Goal: Task Accomplishment & Management: Use online tool/utility

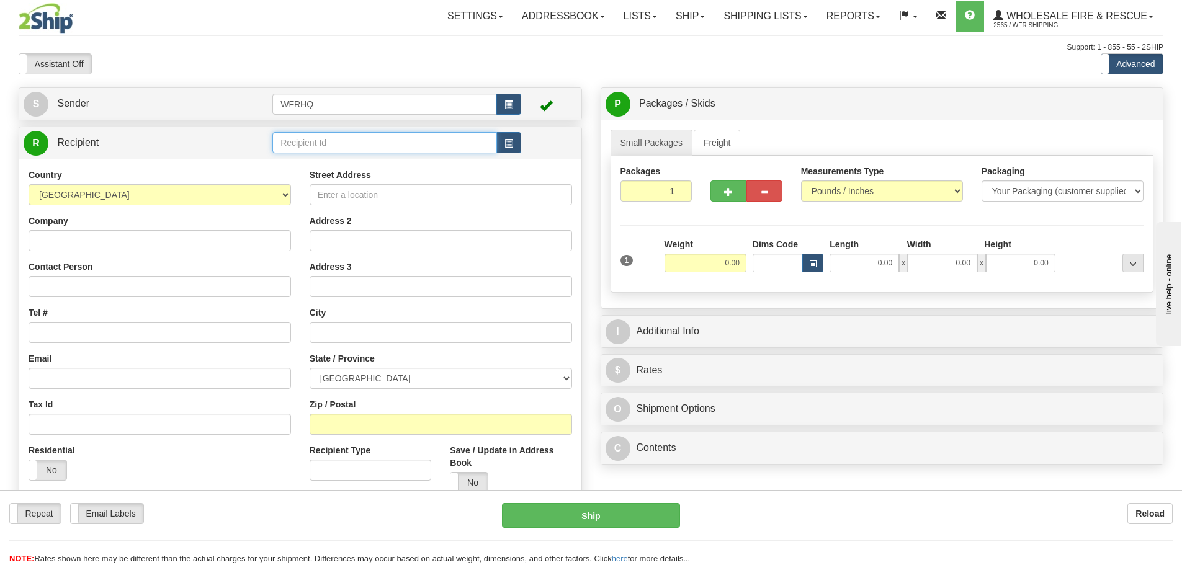
click at [324, 153] on input "text" at bounding box center [384, 142] width 225 height 21
click at [342, 164] on div "THOR8011" at bounding box center [382, 162] width 213 height 14
type input "THOR8011"
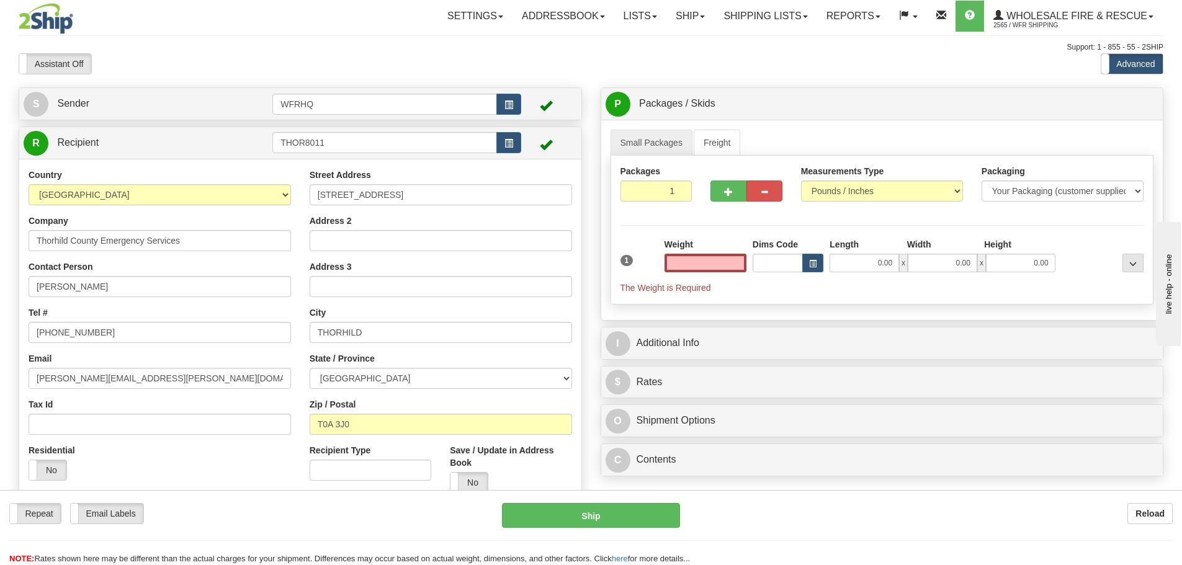
type input "0.00"
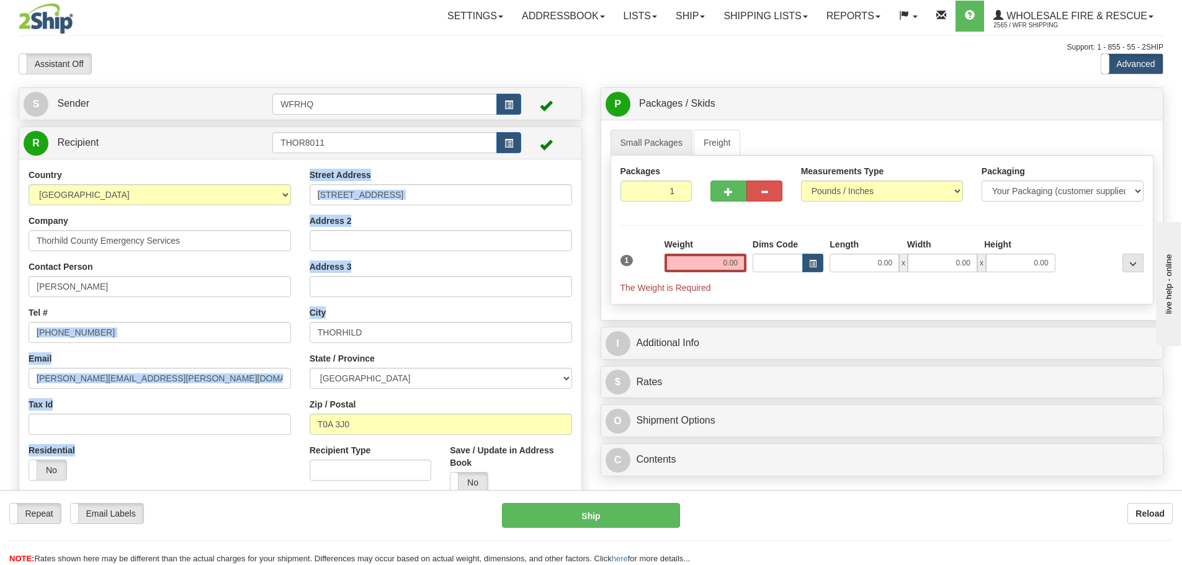
drag, startPoint x: 297, startPoint y: 326, endPoint x: 702, endPoint y: 321, distance: 405.2
click at [663, 87] on div "S Sender WFRHQ" at bounding box center [590, 87] width 1163 height 0
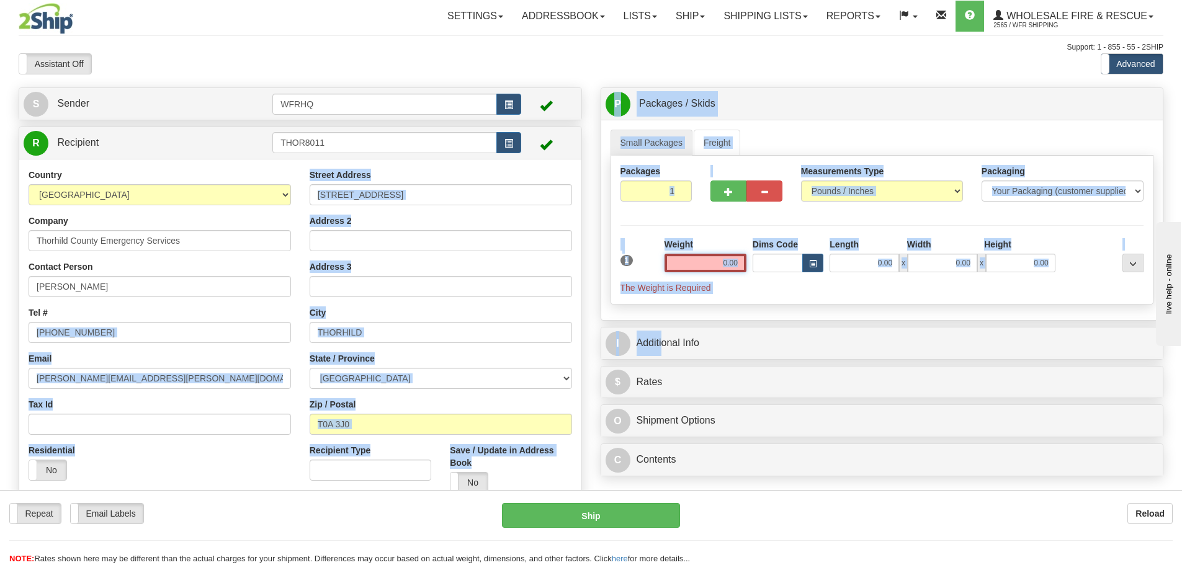
click at [710, 266] on input "0.00" at bounding box center [705, 263] width 82 height 19
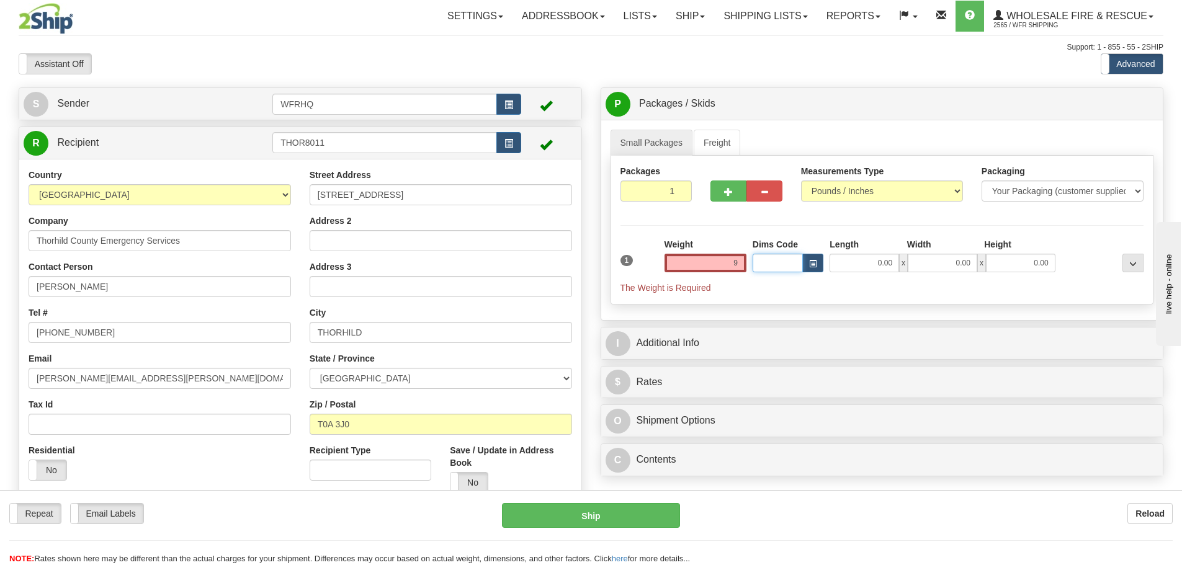
type input "9.00"
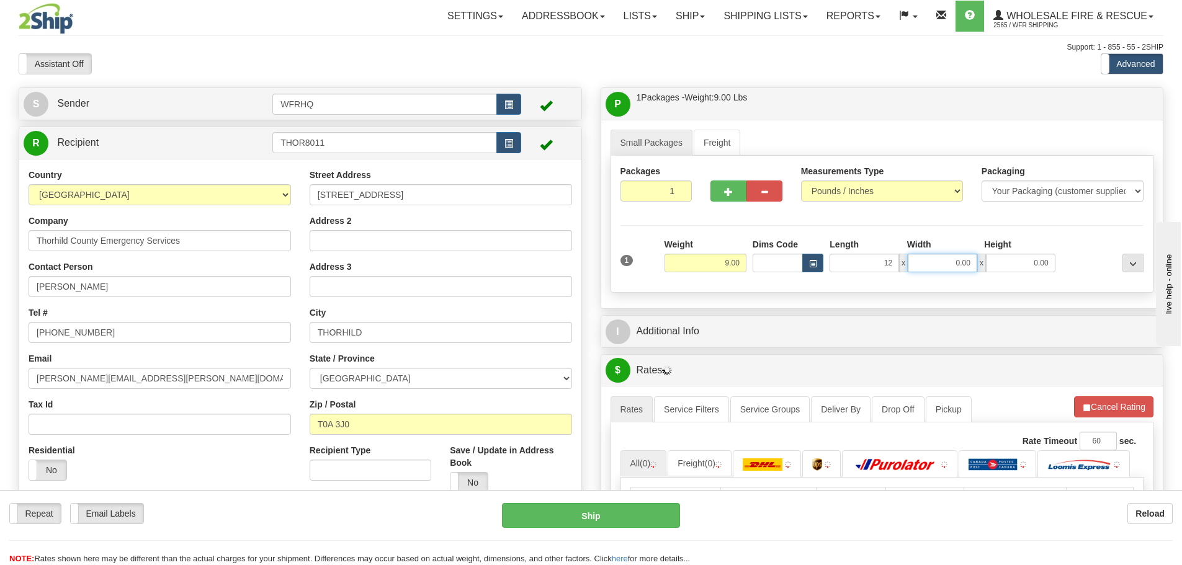
type input "12.00"
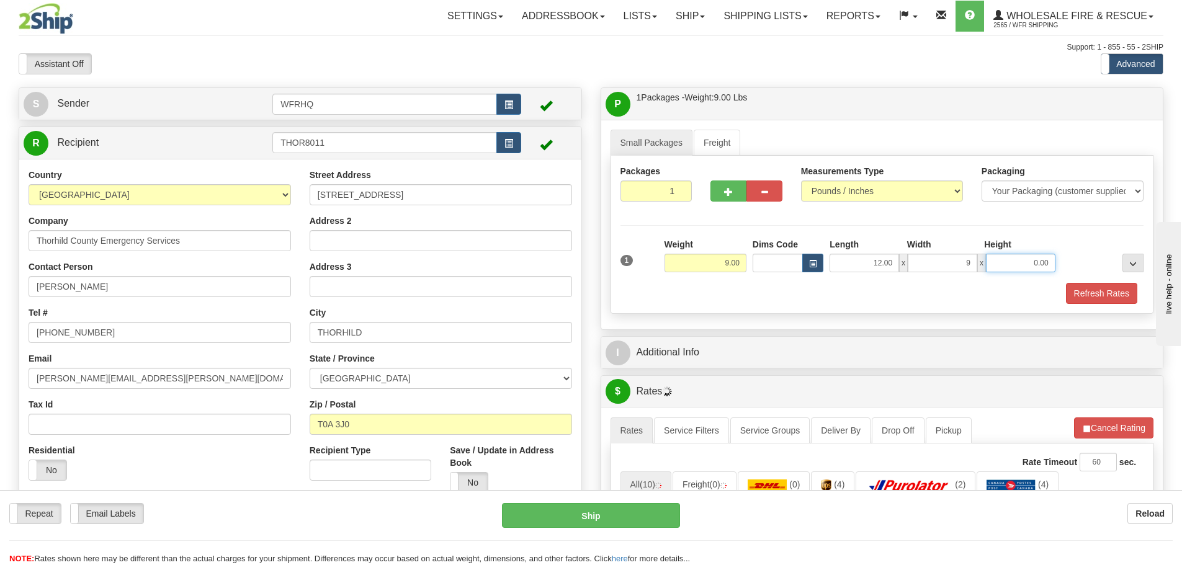
type input "9.00"
type input "5.00"
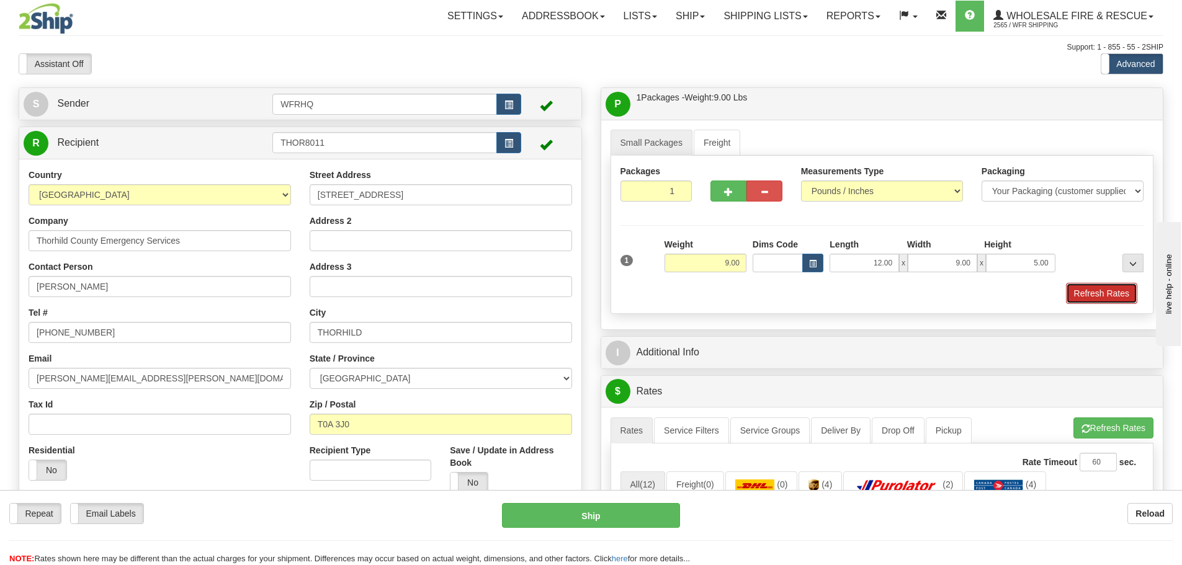
click at [1105, 296] on button "Refresh Rates" at bounding box center [1101, 293] width 71 height 21
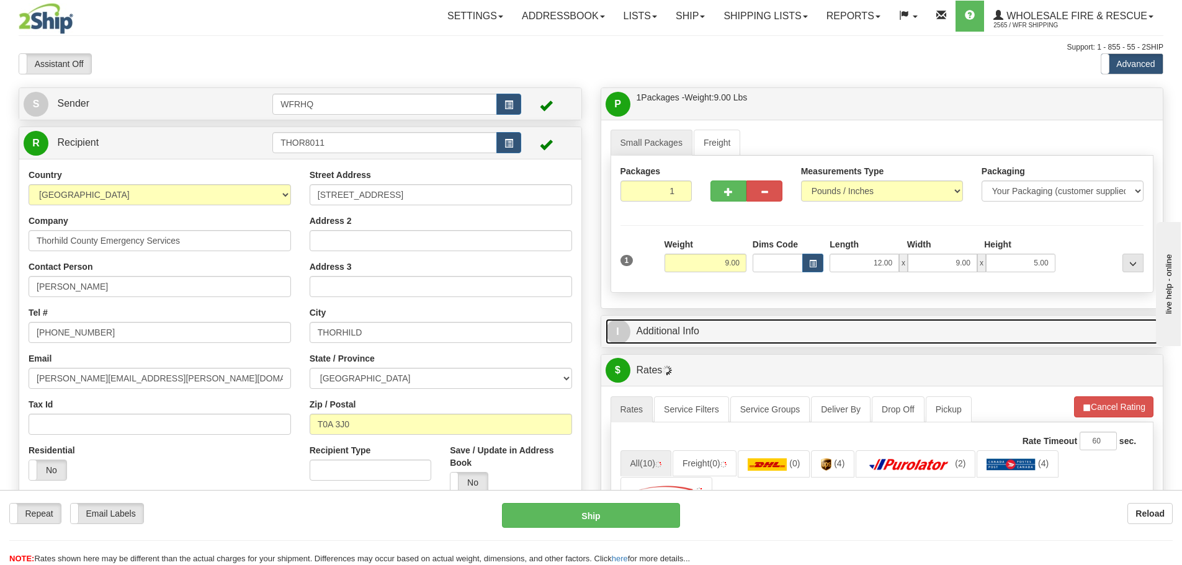
click at [998, 332] on link "I Additional Info" at bounding box center [882, 331] width 553 height 25
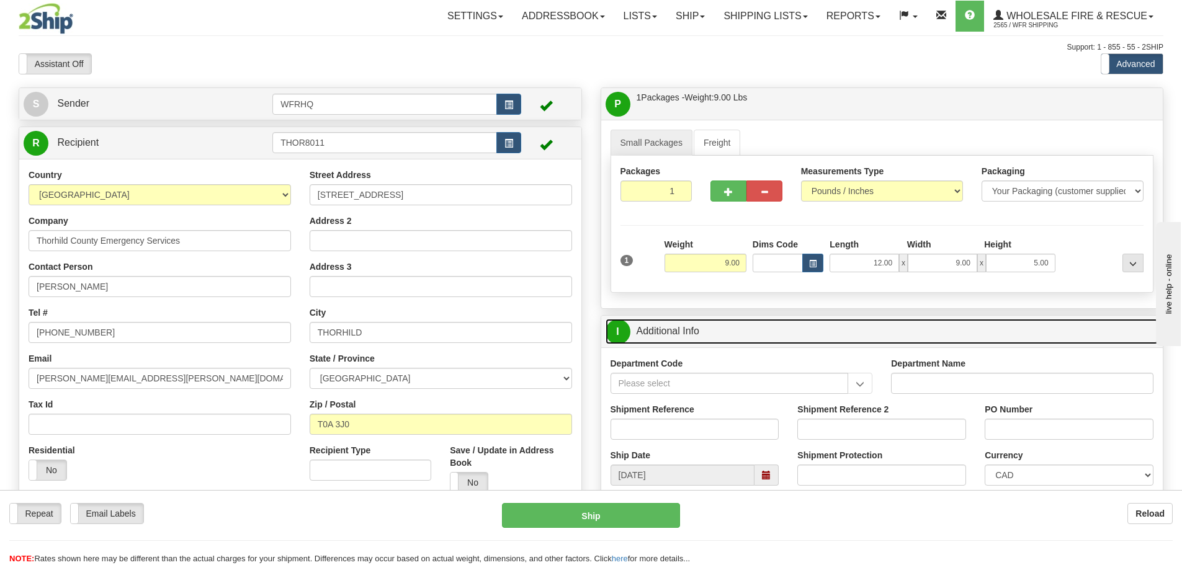
scroll to position [62, 0]
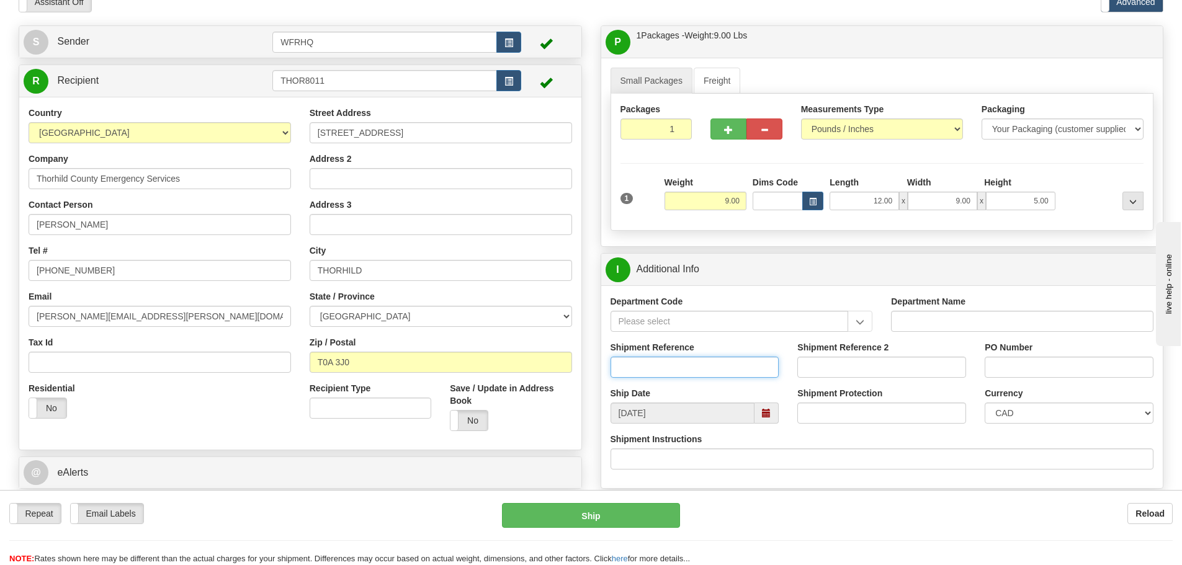
click at [665, 374] on input "Shipment Reference" at bounding box center [695, 367] width 169 height 21
type input "S45950-30529"
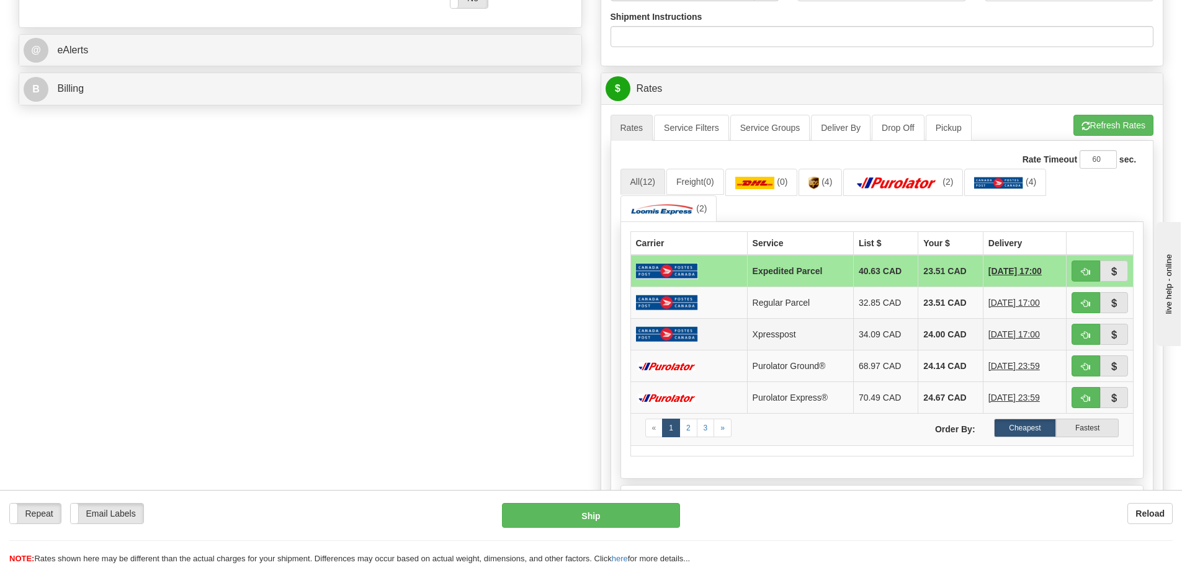
scroll to position [496, 0]
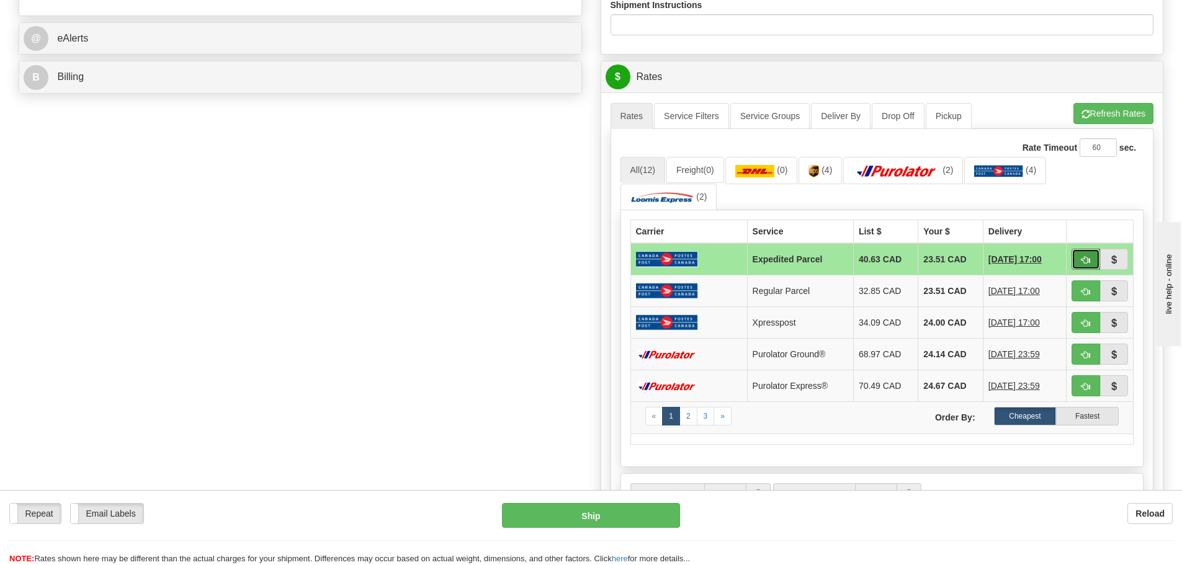
click at [1089, 261] on span "button" at bounding box center [1085, 260] width 9 height 8
type input "DOM.EP"
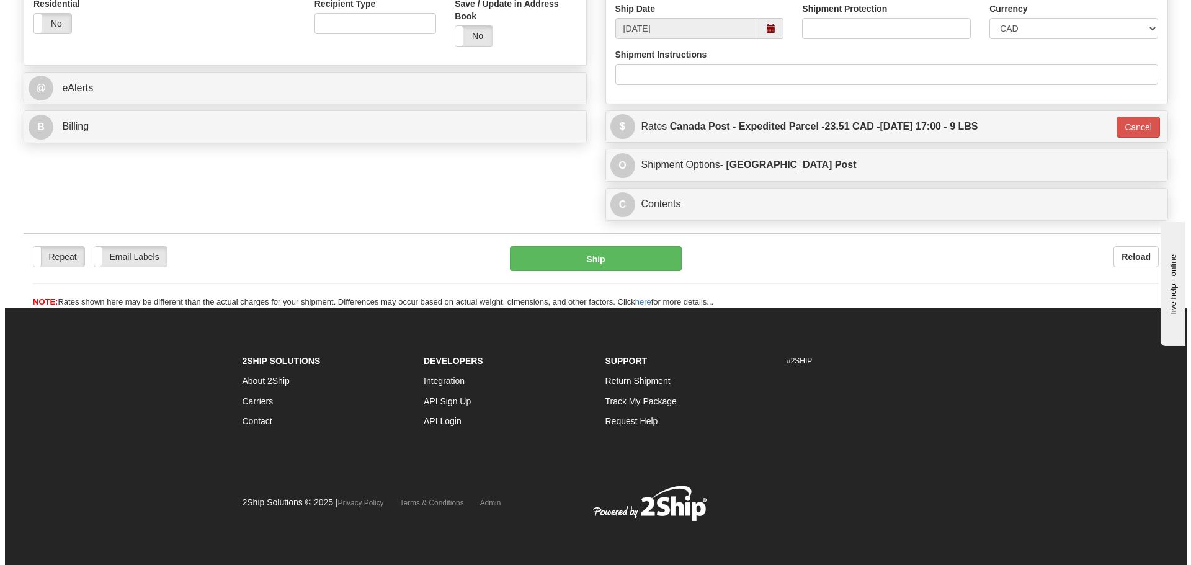
scroll to position [447, 0]
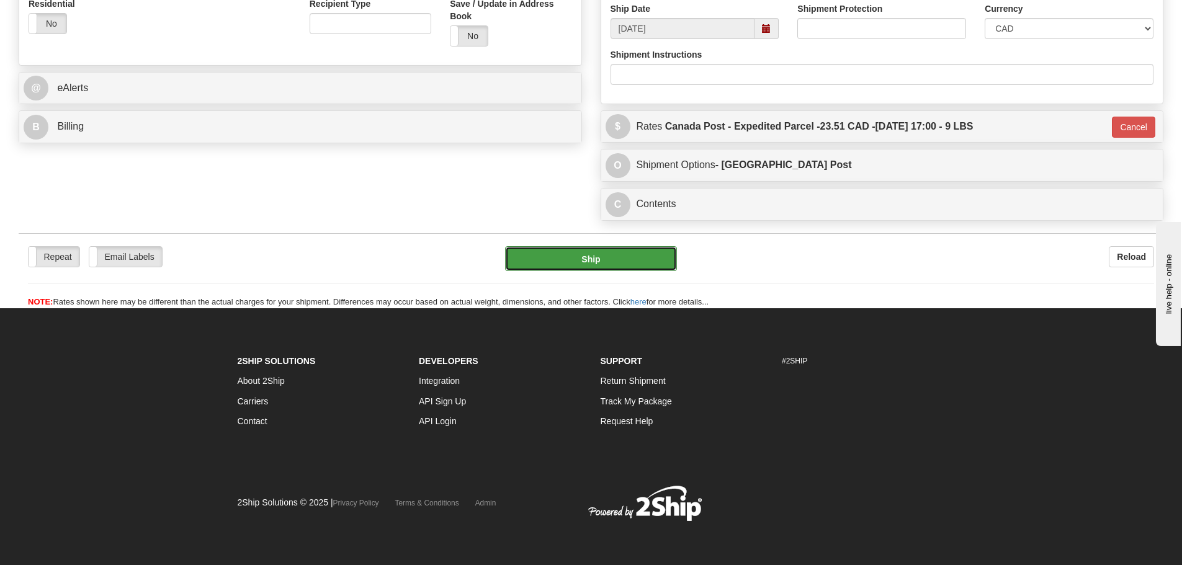
click at [642, 247] on button "Ship" at bounding box center [591, 258] width 172 height 25
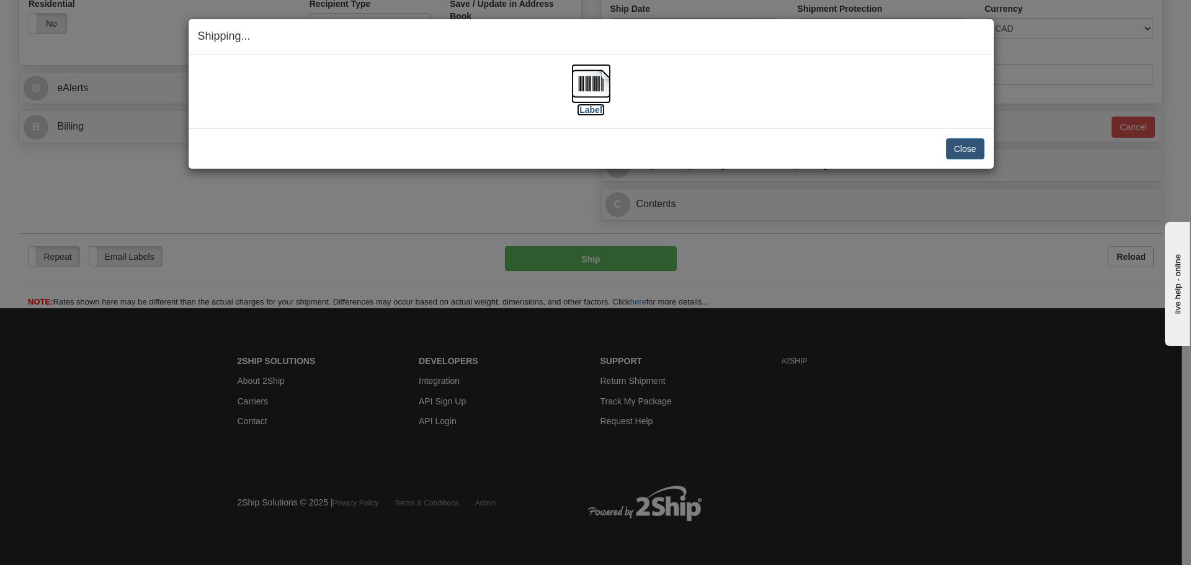
click at [589, 89] on img at bounding box center [591, 84] width 40 height 40
click at [606, 83] on img at bounding box center [591, 84] width 40 height 40
click at [888, 139] on div "Close Cancel" at bounding box center [591, 148] width 787 height 21
click at [957, 151] on button "Close" at bounding box center [965, 148] width 38 height 21
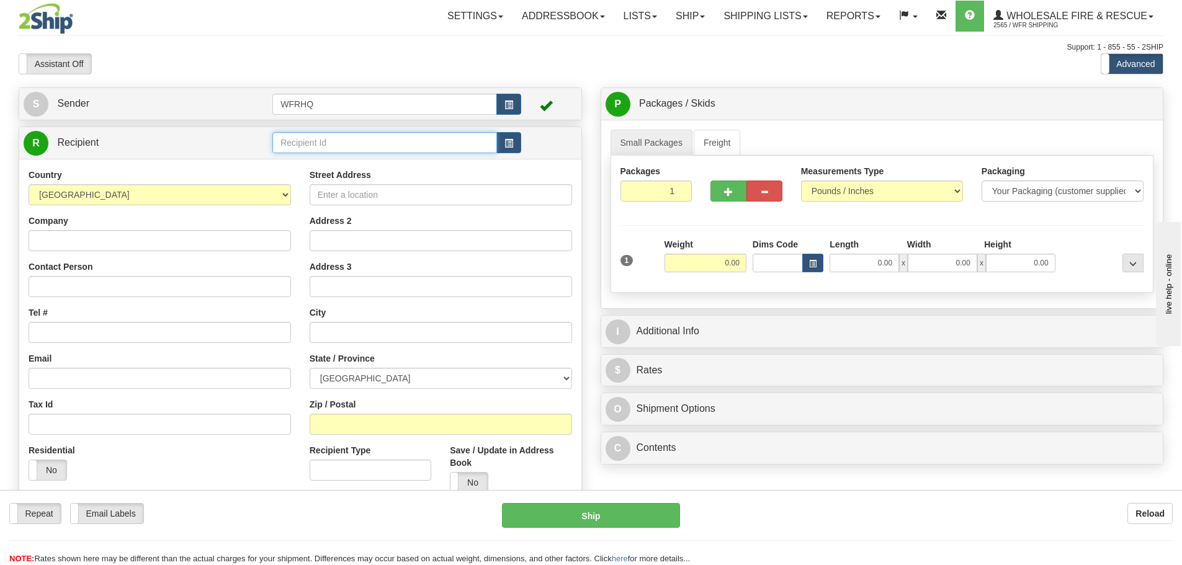
click at [347, 144] on input "text" at bounding box center [384, 142] width 225 height 21
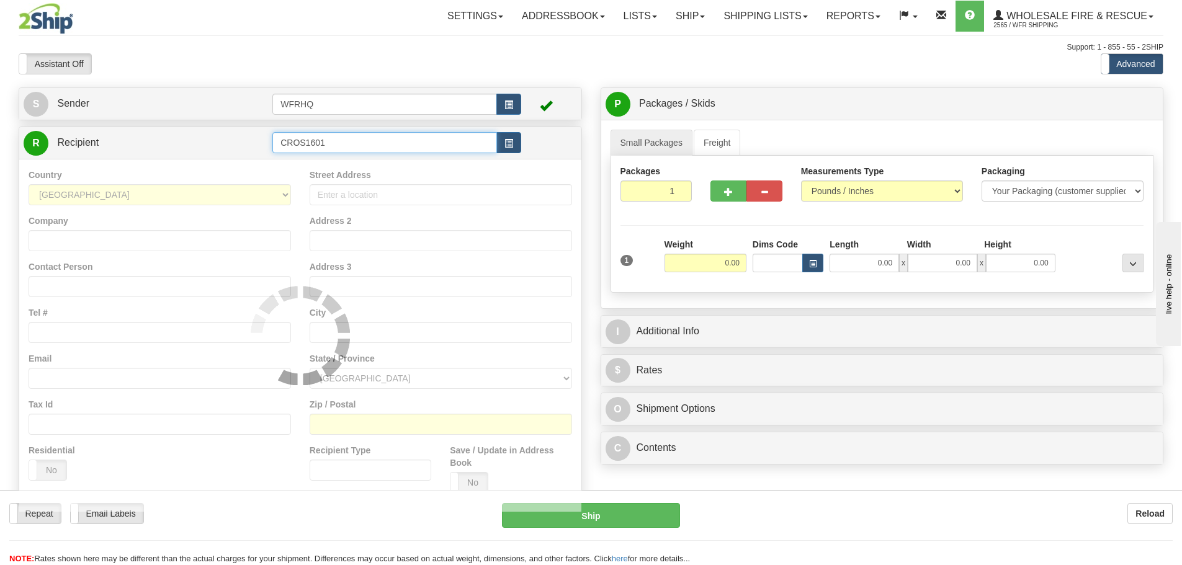
type input "CROS1601"
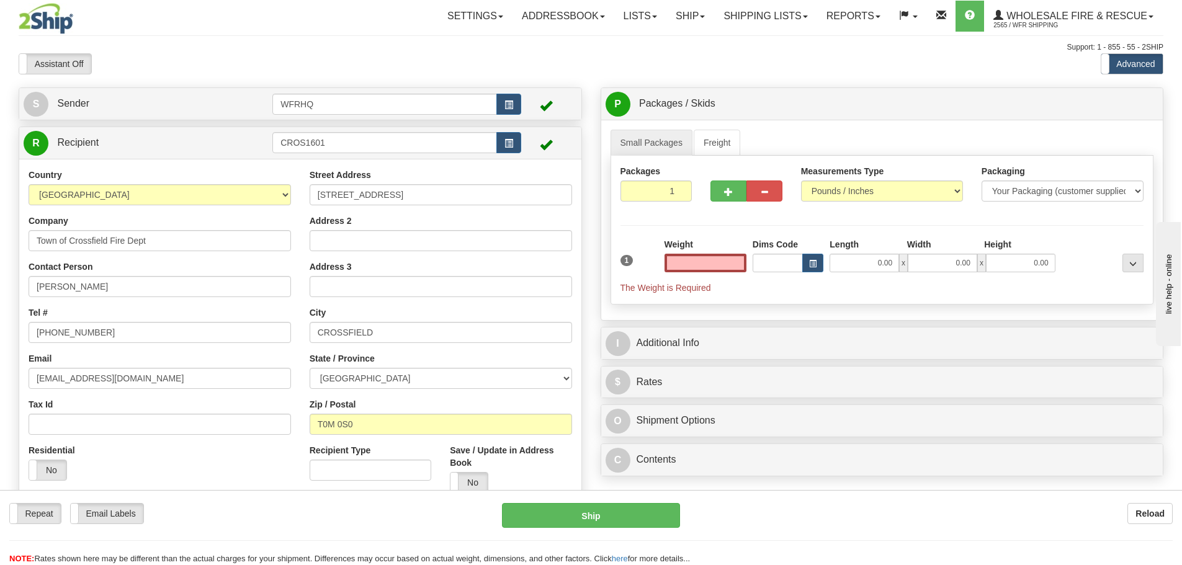
type input "0.00"
click at [732, 261] on input "0.00" at bounding box center [705, 263] width 82 height 19
type input "3.00"
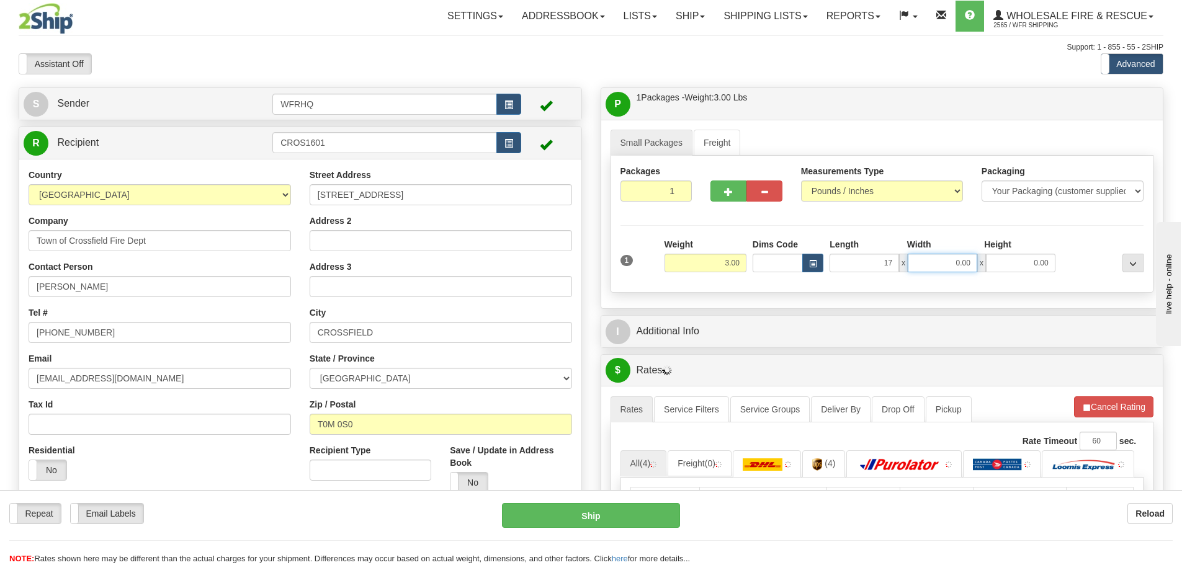
type input "17.00"
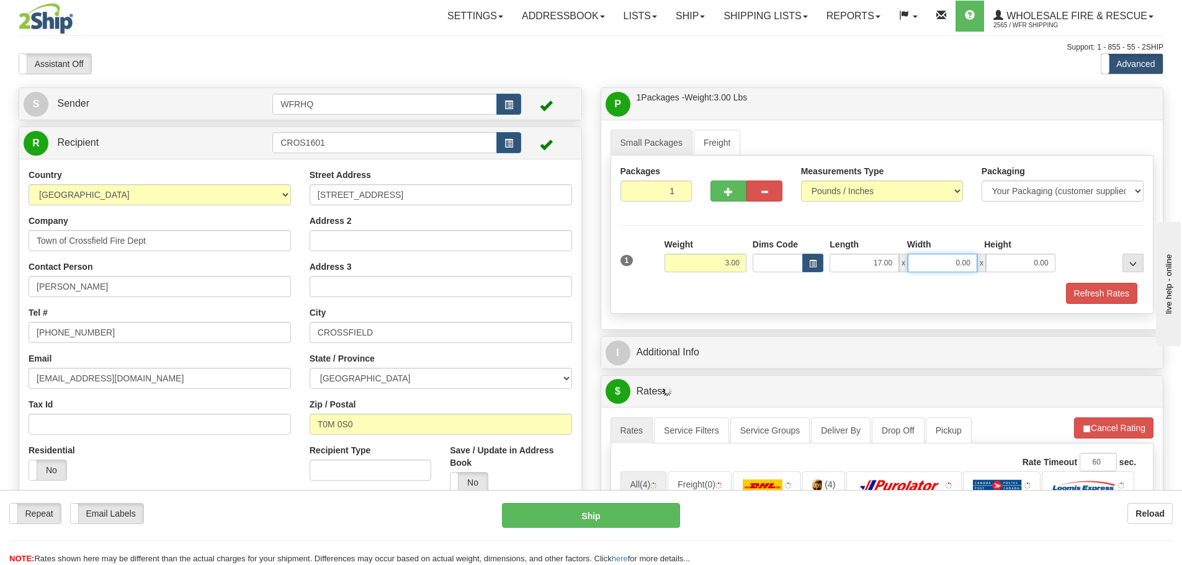
type input "1"
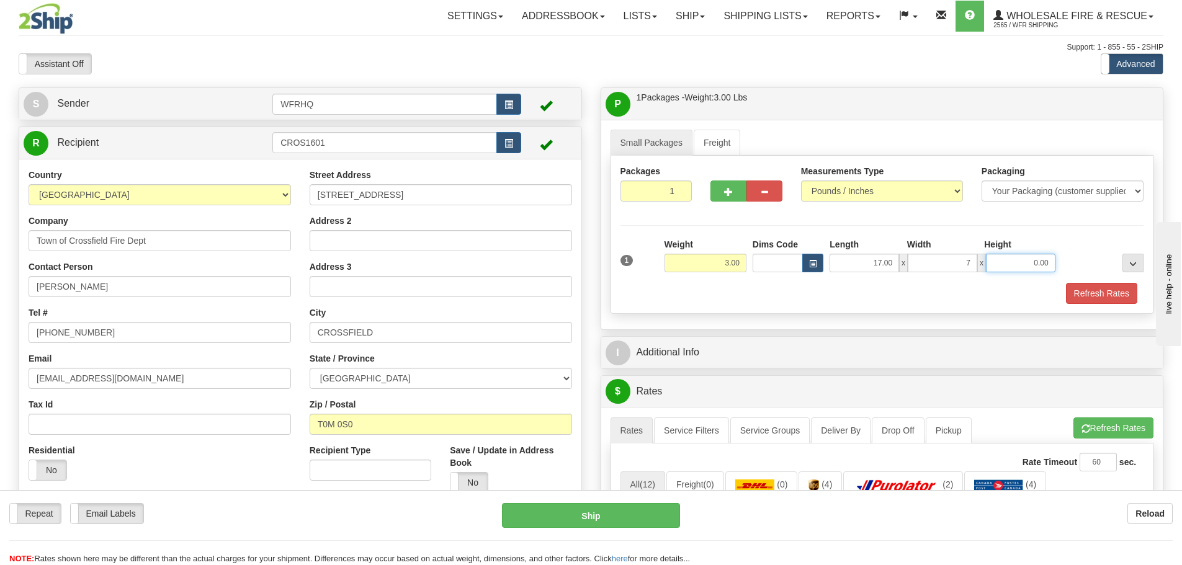
type input "7.00"
type input "3.00"
click at [1116, 290] on button "Refresh Rates" at bounding box center [1101, 293] width 71 height 21
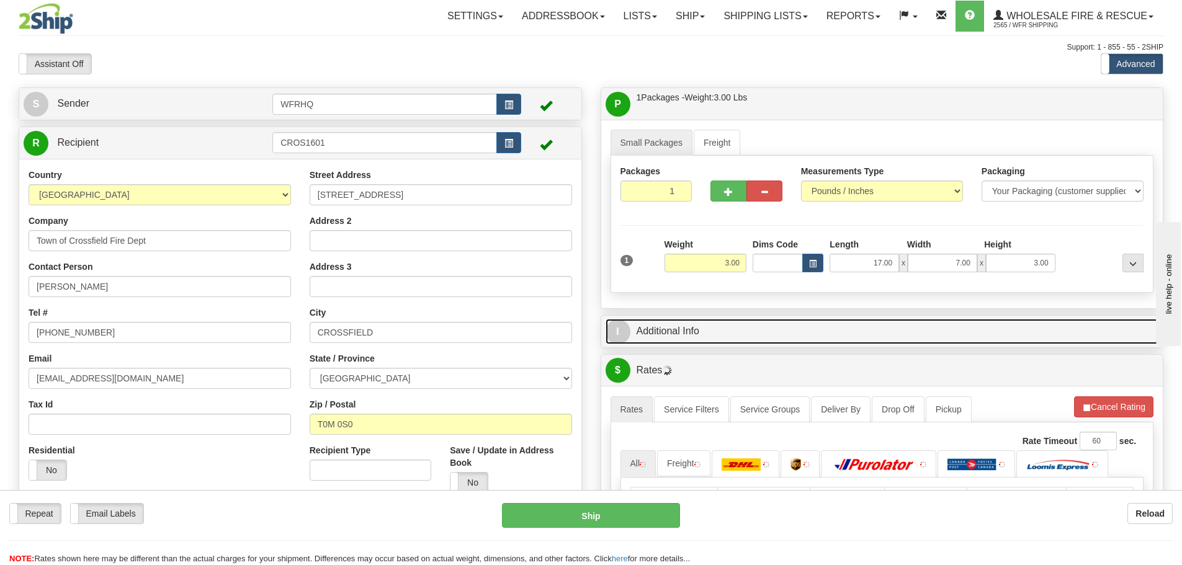
click at [783, 333] on link "I Additional Info" at bounding box center [882, 331] width 553 height 25
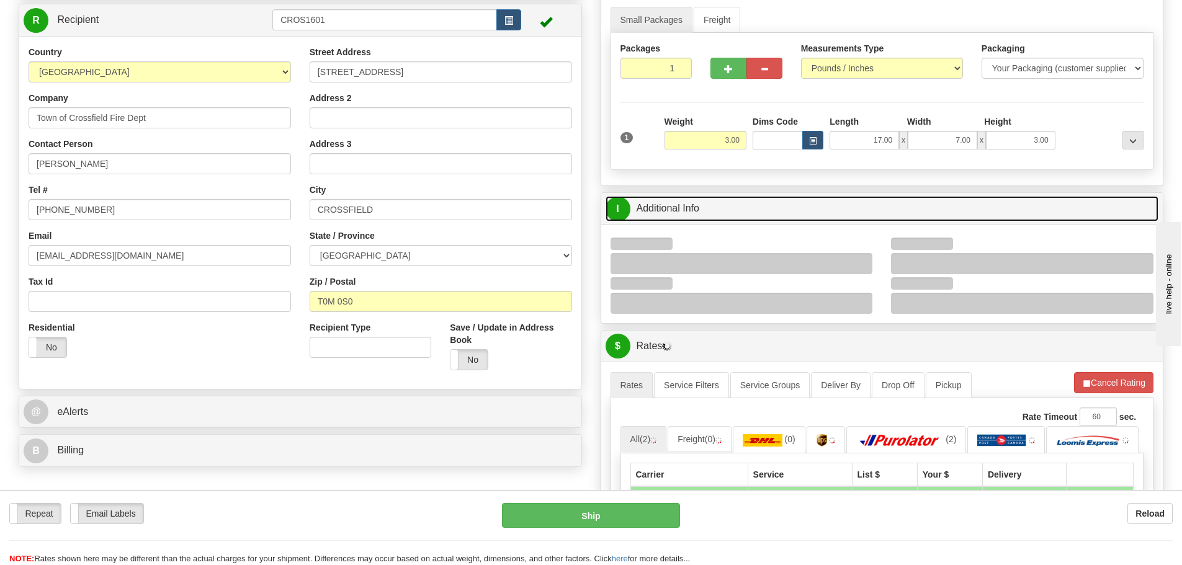
scroll to position [124, 0]
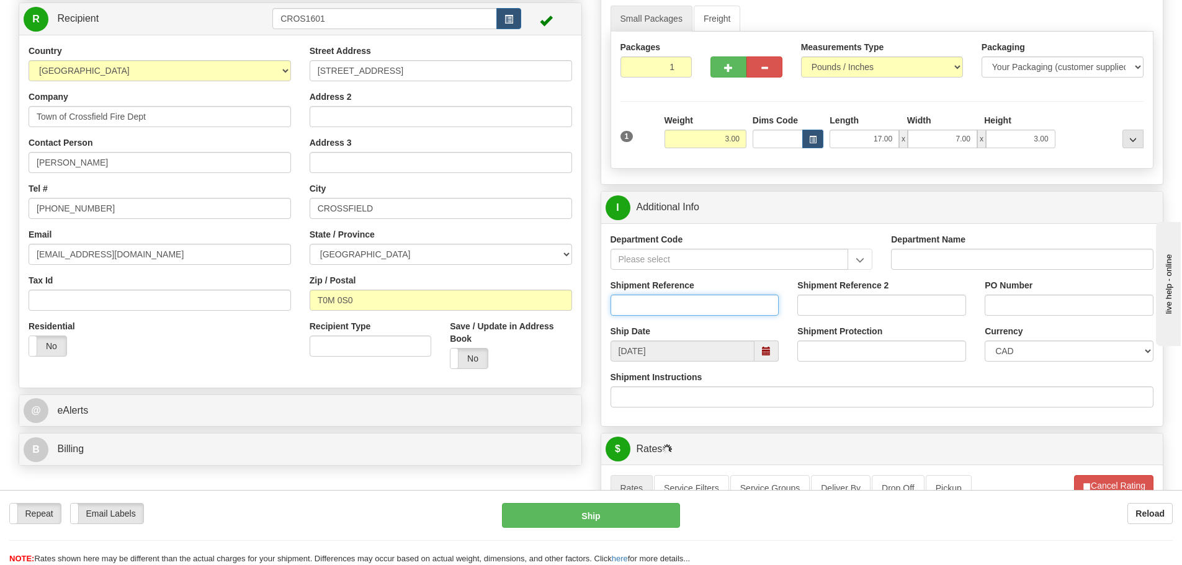
click at [652, 303] on input "Shipment Reference" at bounding box center [695, 305] width 169 height 21
type input "S45804-30537"
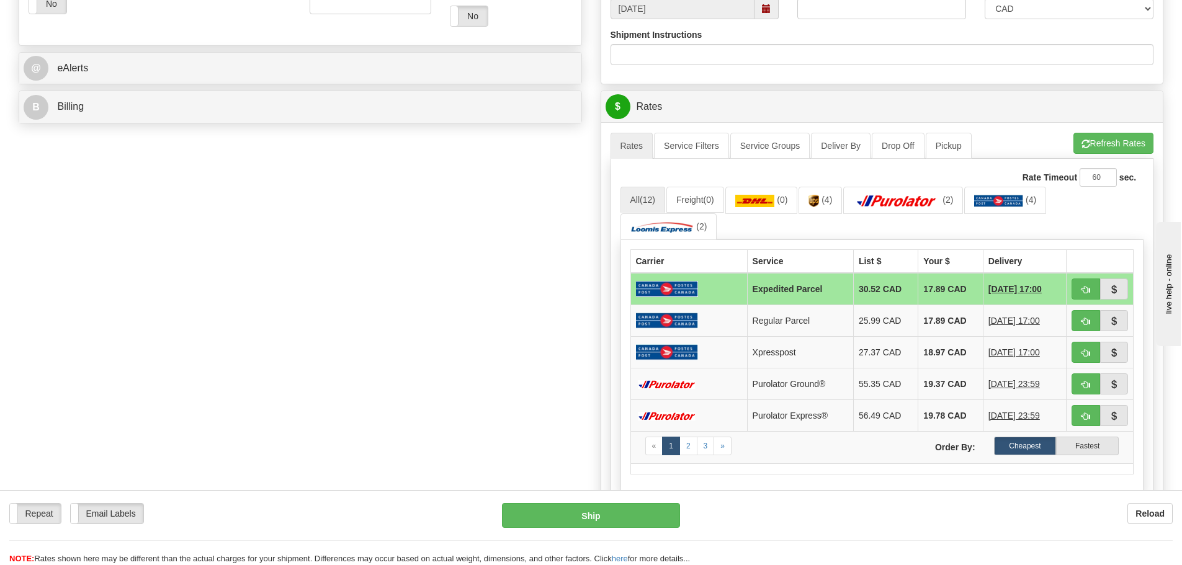
scroll to position [496, 0]
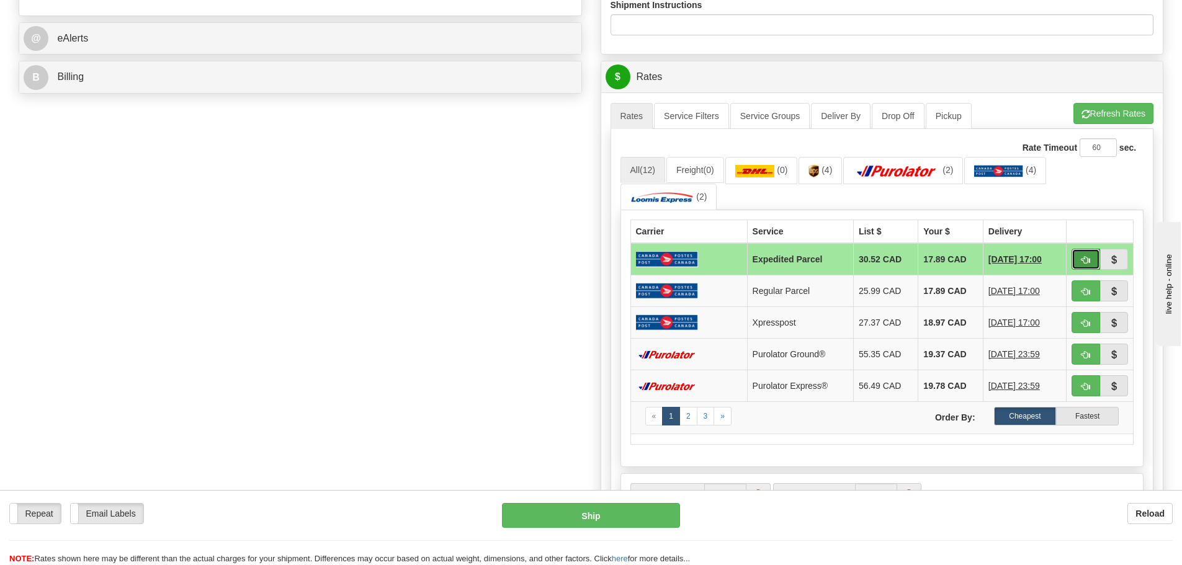
click at [1076, 262] on button "button" at bounding box center [1085, 259] width 29 height 21
type input "DOM.EP"
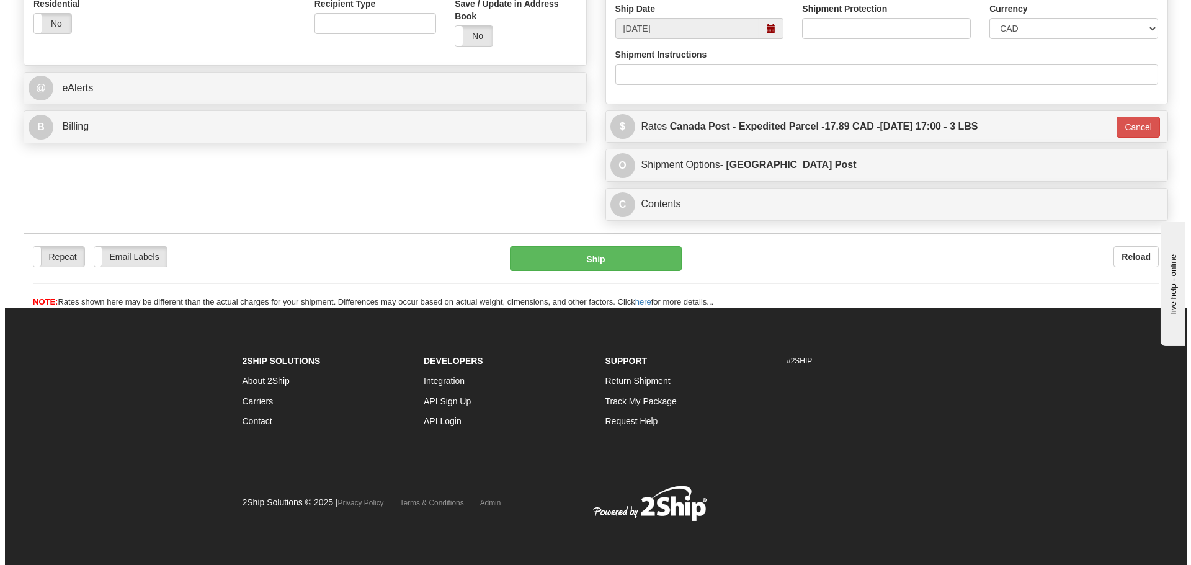
scroll to position [447, 0]
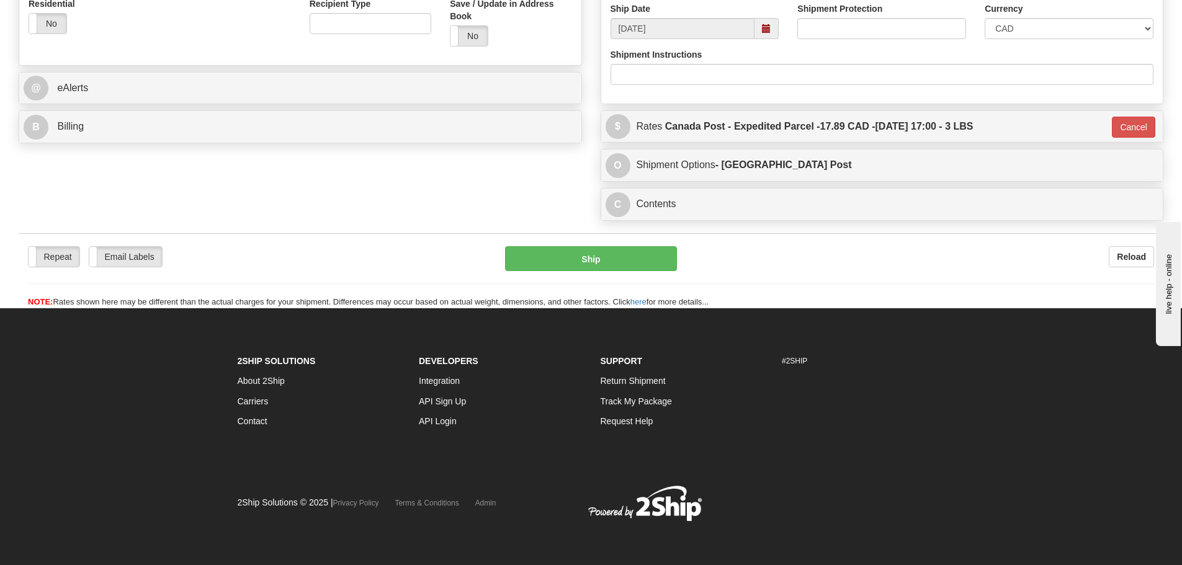
click at [630, 279] on div "Repeat Repeat Email Labels Email Labels Edit Reload Ship here" at bounding box center [591, 277] width 1145 height 62
click at [633, 255] on button "Ship" at bounding box center [591, 258] width 172 height 25
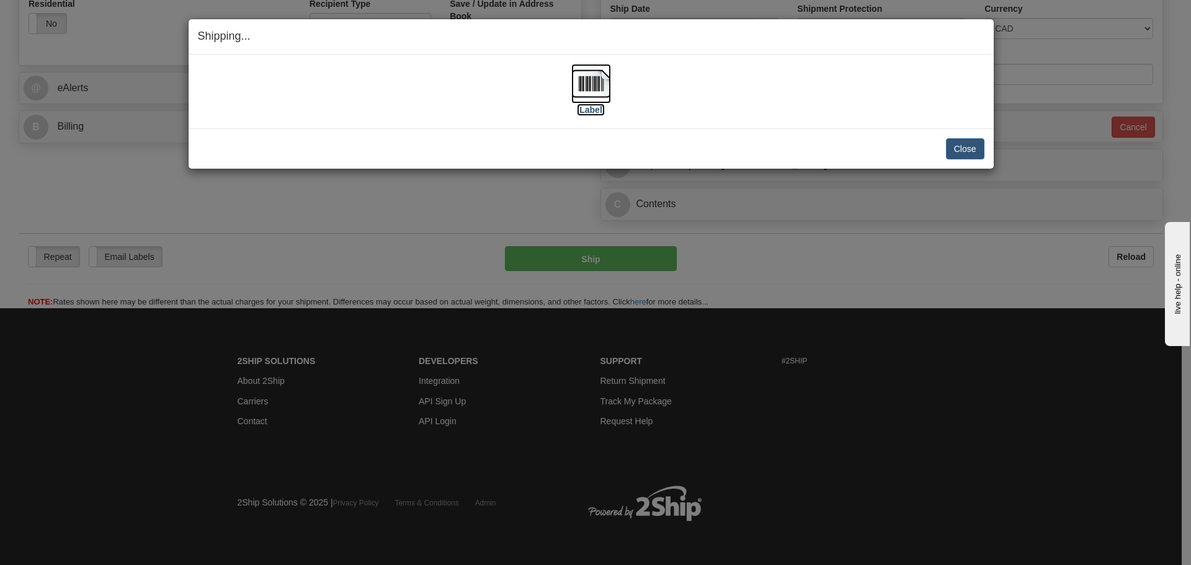
click at [594, 74] on img at bounding box center [591, 84] width 40 height 40
drag, startPoint x: 814, startPoint y: 225, endPoint x: 849, endPoint y: 212, distance: 37.1
click at [816, 234] on div "Shipping... Your SHIPMENT will EXPIRE in [Label] IMPORTANT NOTICE Embassy / Con…" at bounding box center [595, 282] width 1191 height 565
click at [963, 145] on button "Close" at bounding box center [965, 148] width 38 height 21
